Goal: Transaction & Acquisition: Purchase product/service

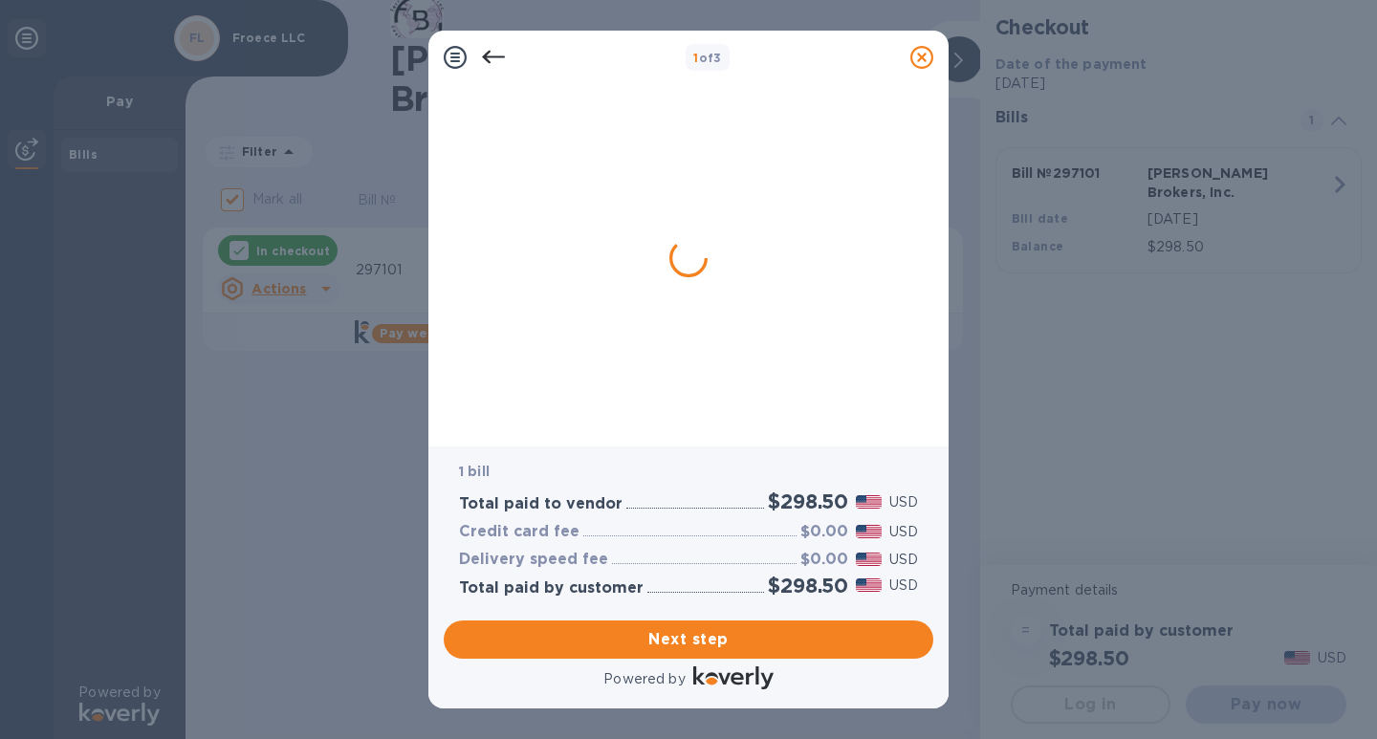
checkbox input "true"
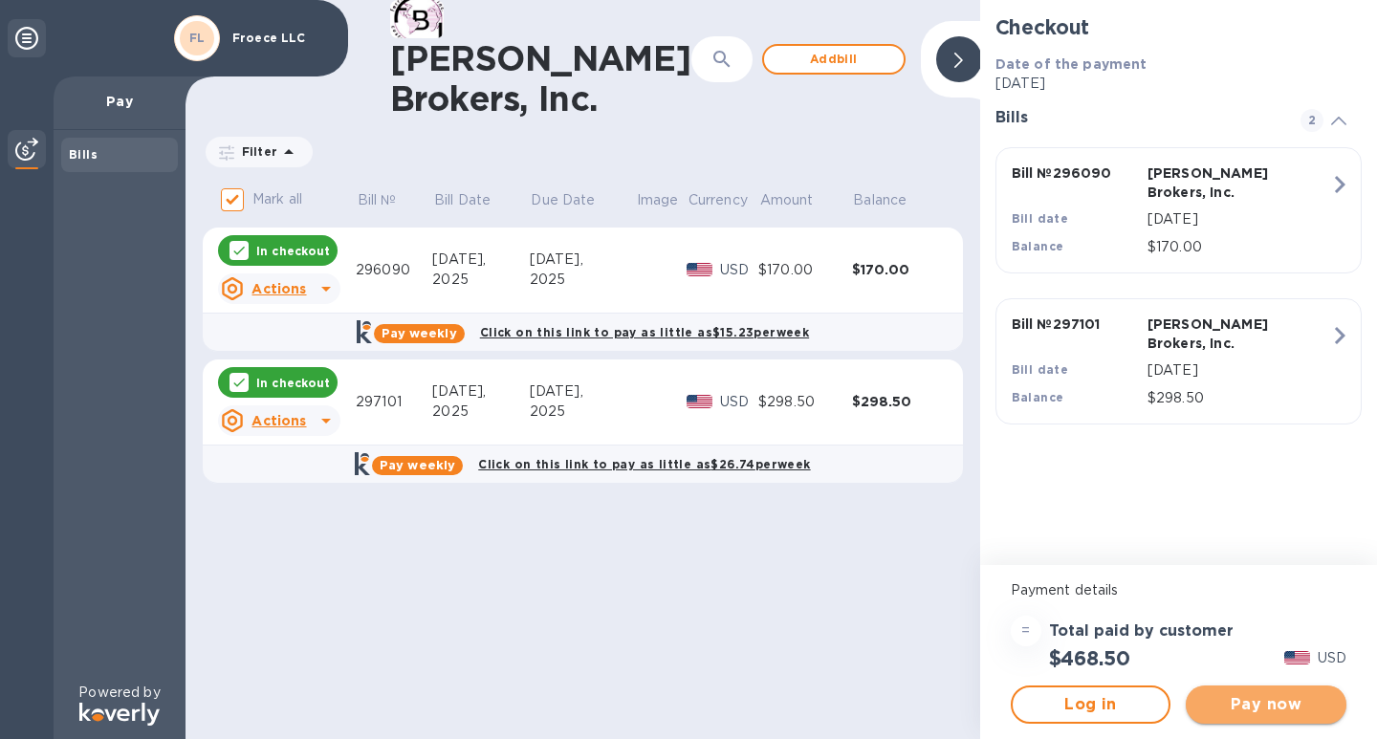
click at [1293, 710] on span "Pay now" at bounding box center [1266, 704] width 130 height 23
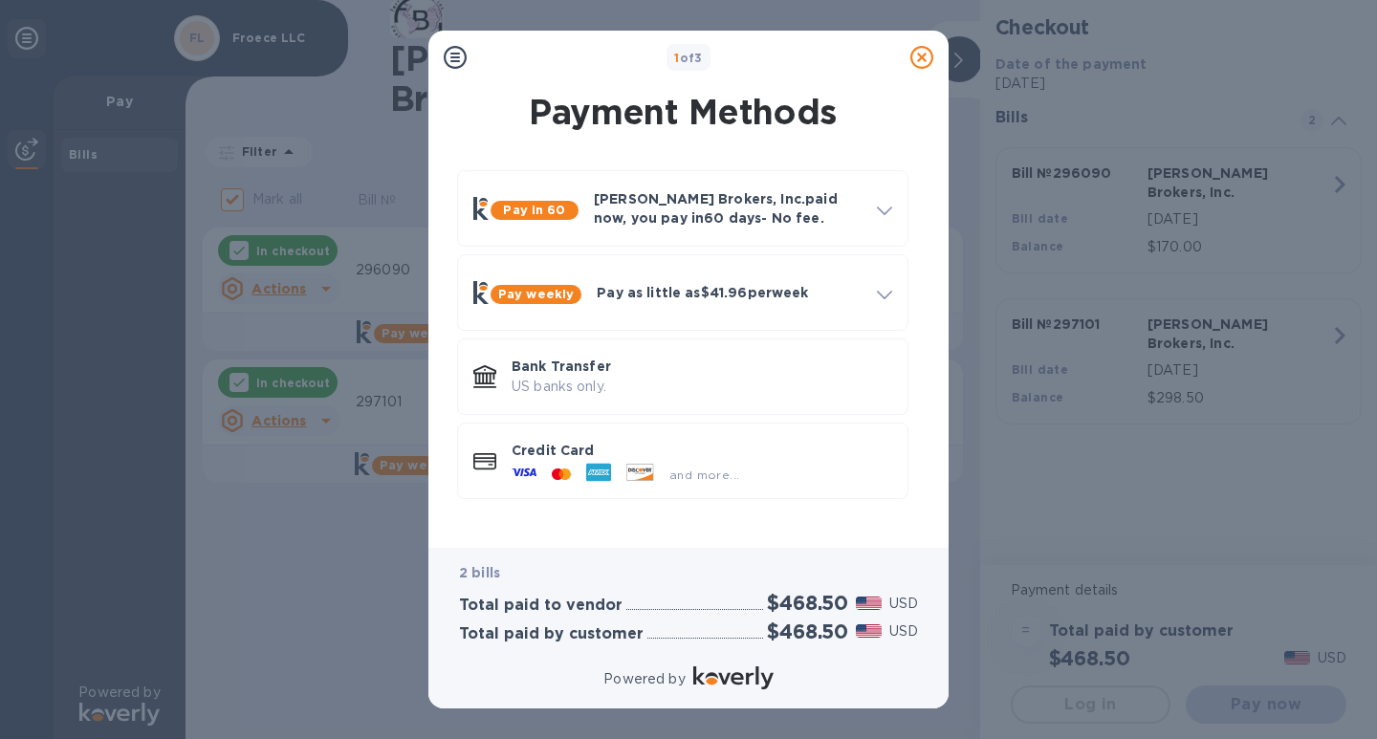
click at [919, 45] on div at bounding box center [922, 57] width 38 height 38
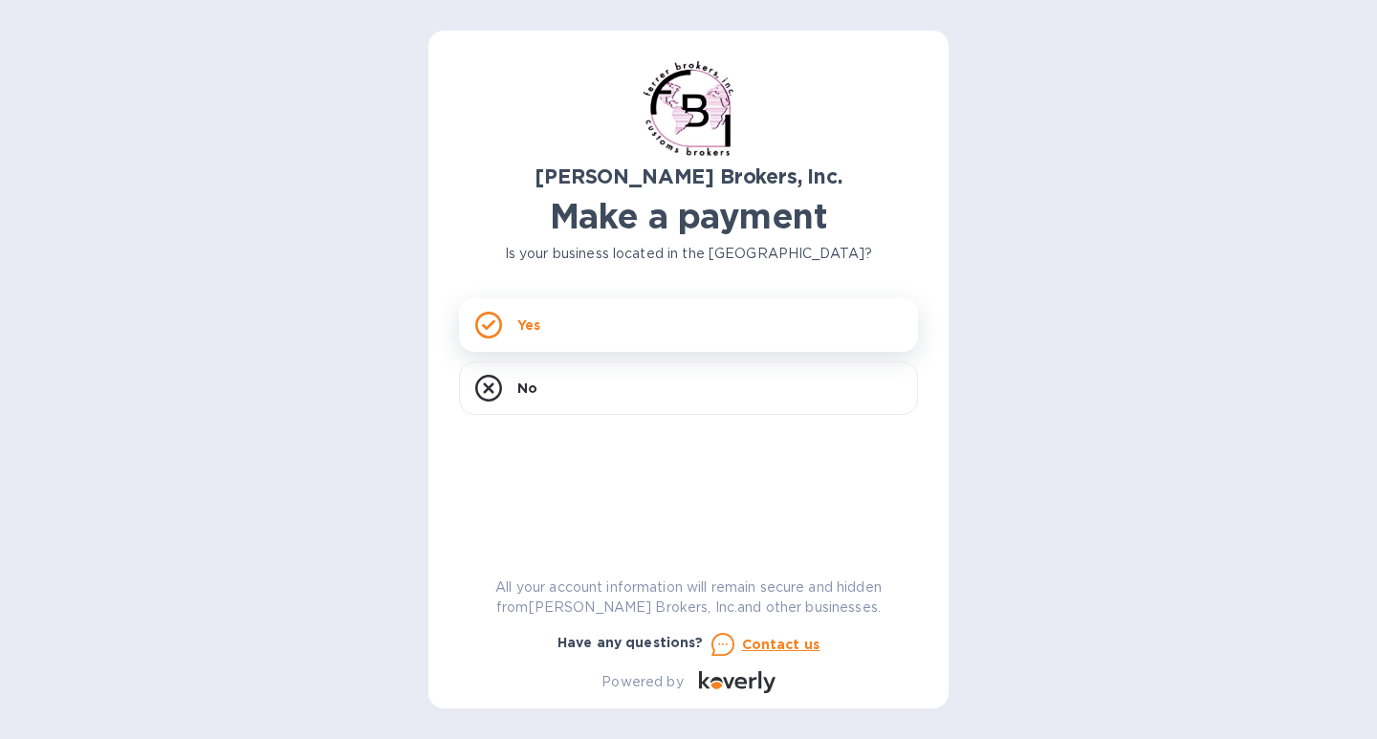
click at [492, 329] on icon at bounding box center [488, 325] width 27 height 27
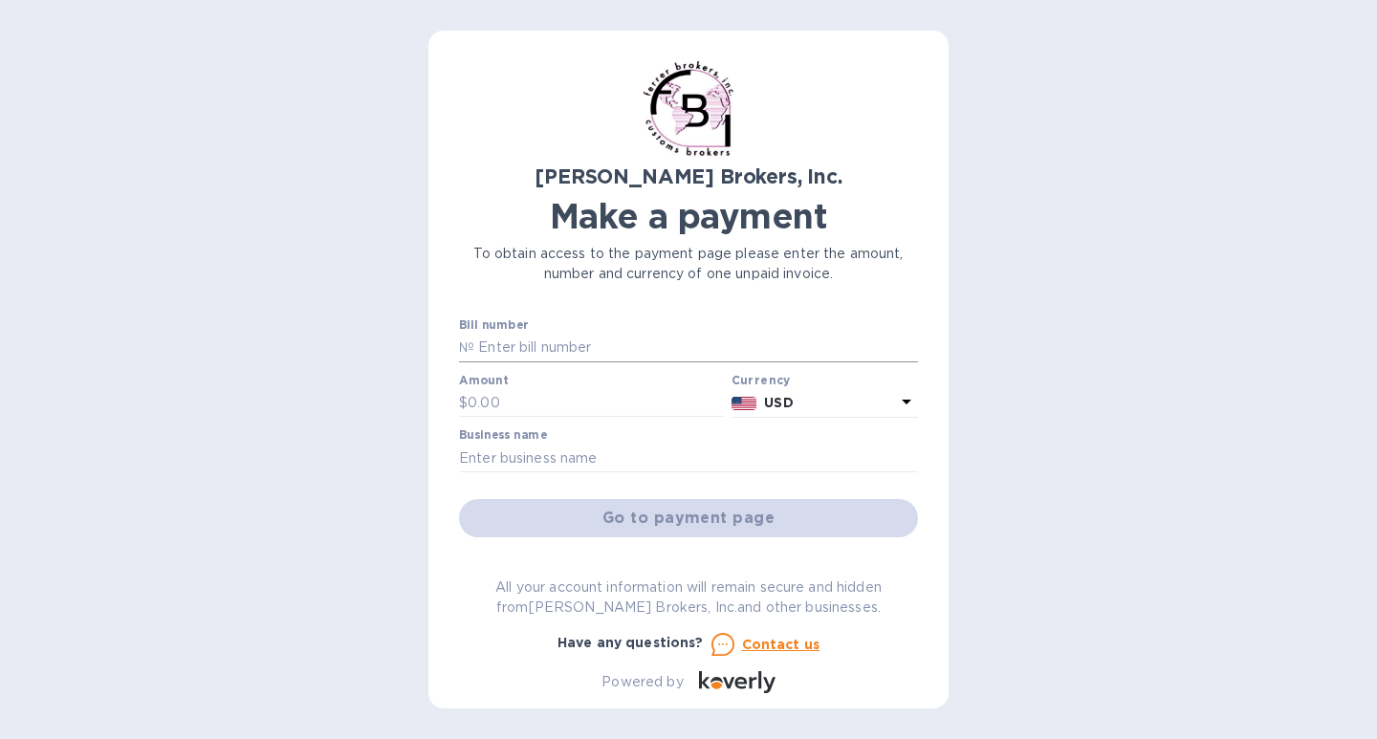
click at [566, 351] on input "text" at bounding box center [696, 348] width 444 height 29
paste input "297101"
type input "297101"
click at [508, 404] on input "text" at bounding box center [596, 403] width 256 height 29
type input "298.50"
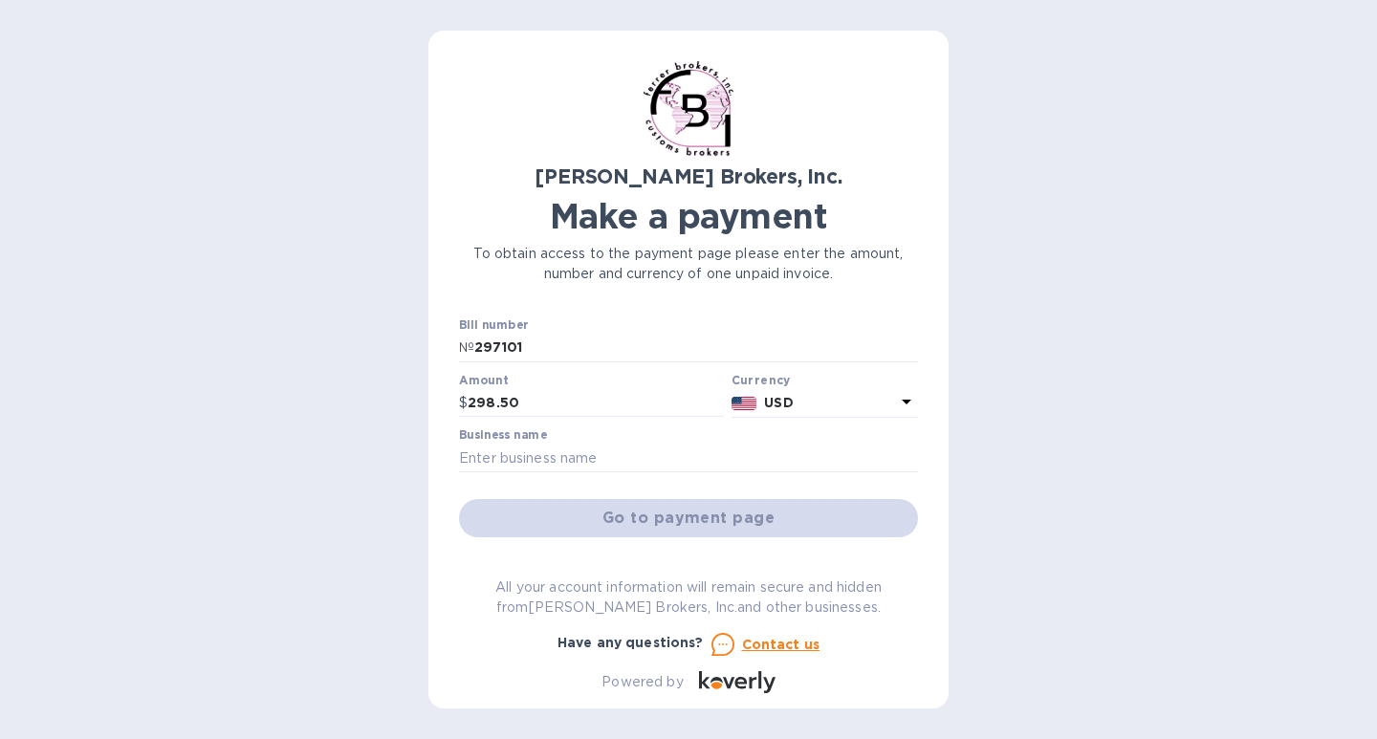
click at [522, 434] on label "Business name" at bounding box center [503, 435] width 88 height 11
click at [540, 475] on div at bounding box center [688, 474] width 459 height 4
click at [540, 469] on input "text" at bounding box center [688, 458] width 459 height 29
type input "Froece LLC"
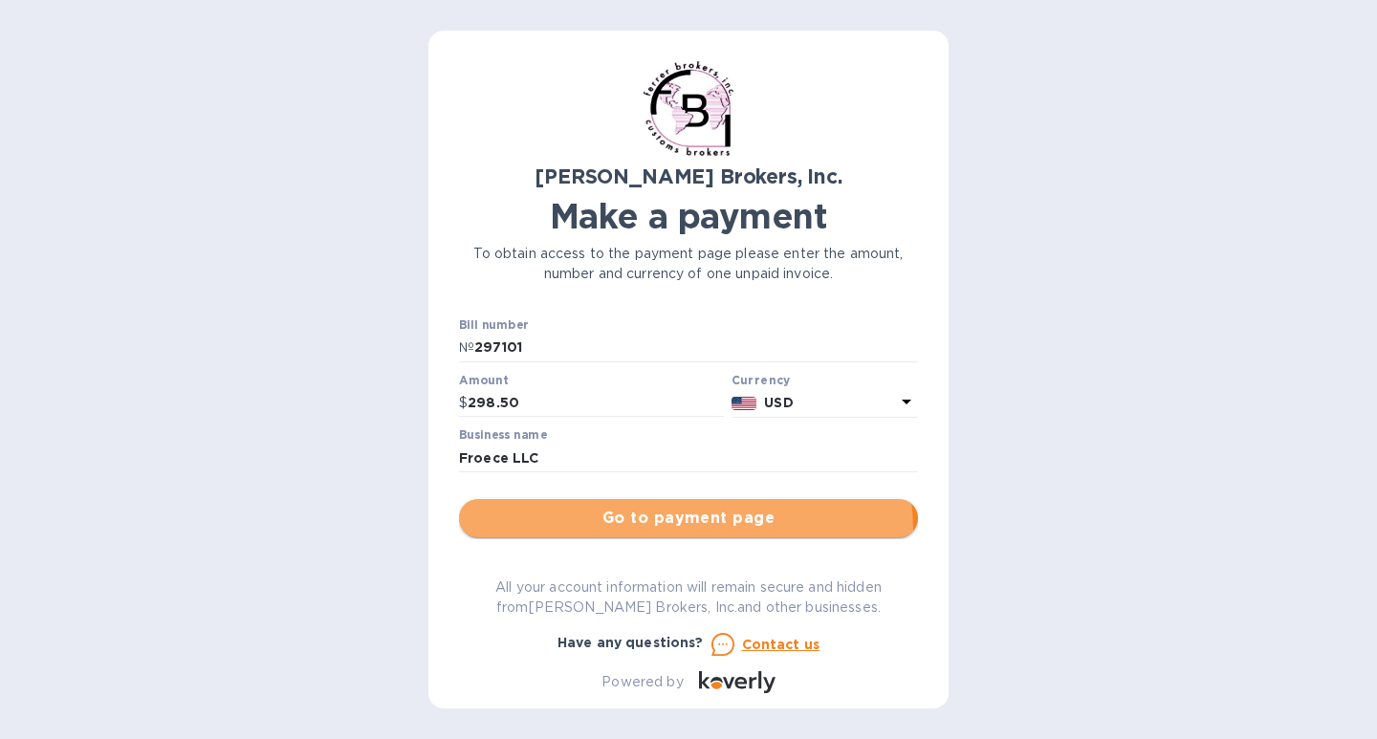
click at [681, 531] on button "Go to payment page" at bounding box center [688, 518] width 459 height 38
